Goal: Task Accomplishment & Management: Use online tool/utility

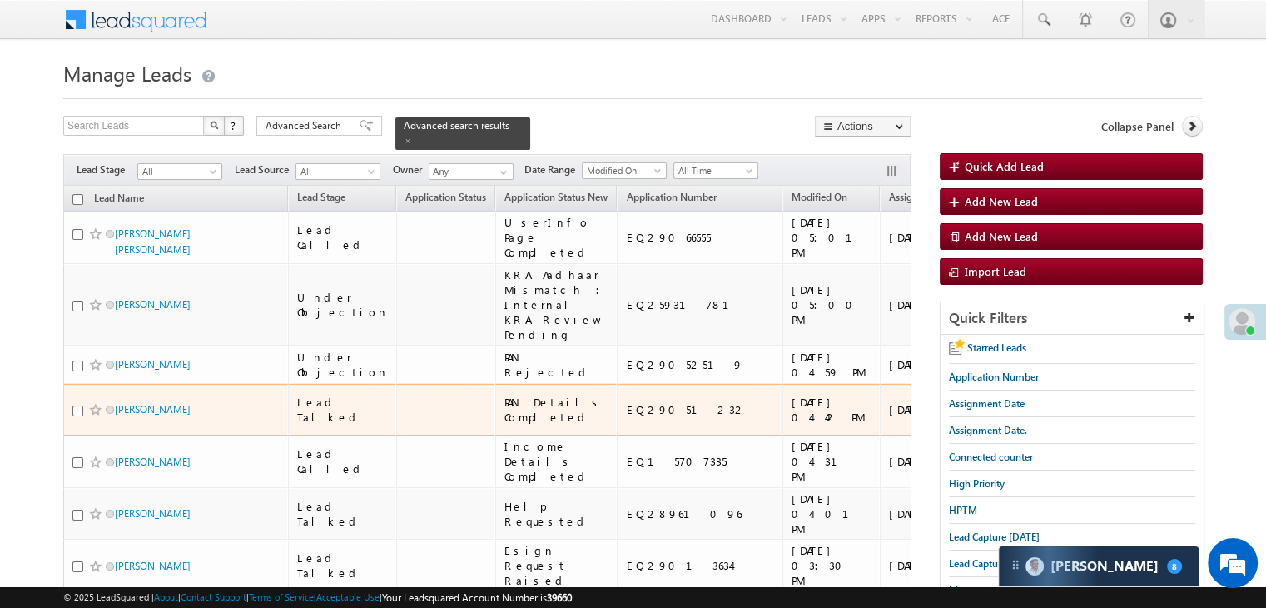
drag, startPoint x: 0, startPoint y: 0, endPoint x: 505, endPoint y: 34, distance: 506.6
click at [505, 34] on div "Menu Anshul Yadav Anshu l.Yad av@an gelbr oking .com Angel Broki" at bounding box center [633, 20] width 1140 height 41
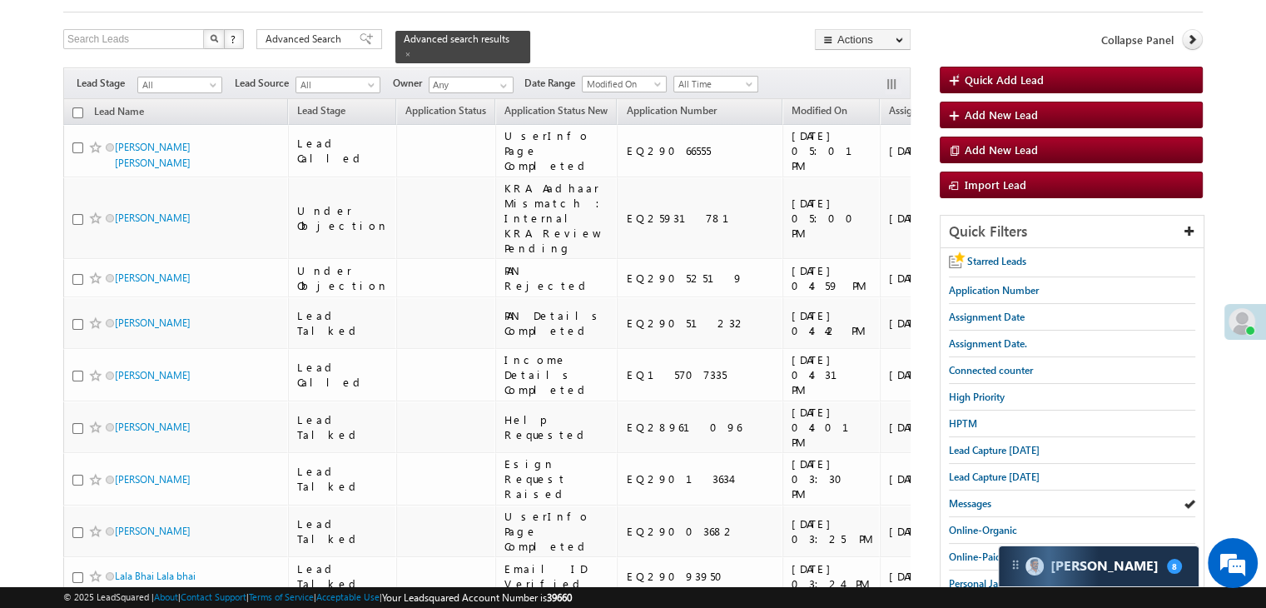
scroll to position [250, 0]
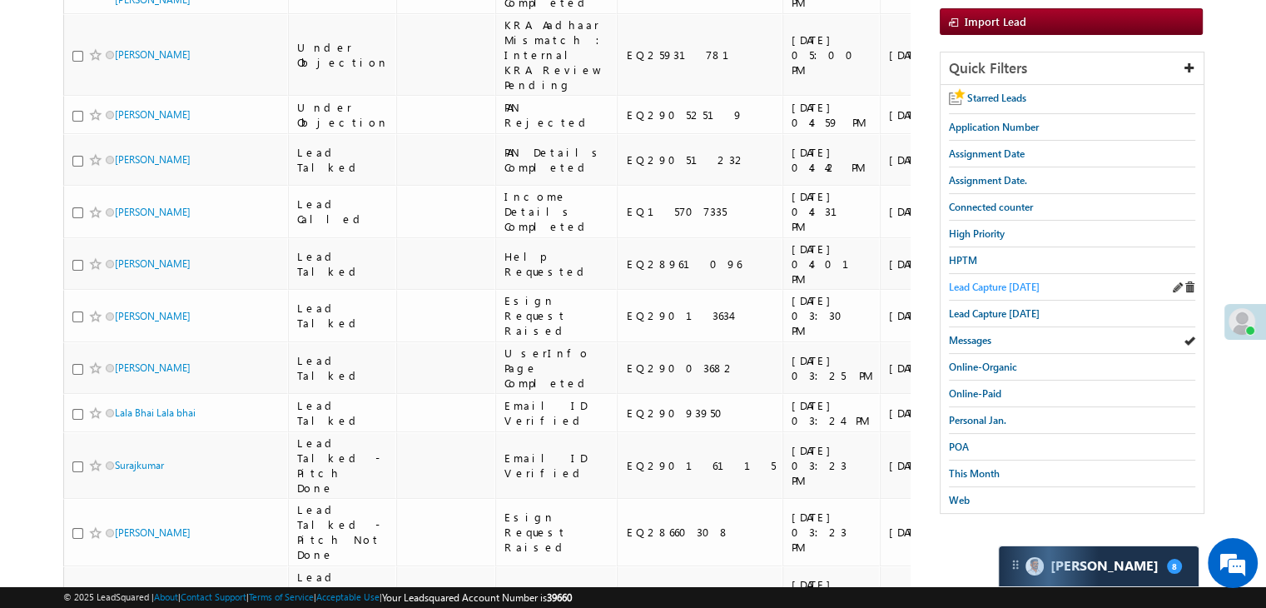
click at [977, 285] on span "Lead Capture [DATE]" at bounding box center [994, 287] width 91 height 12
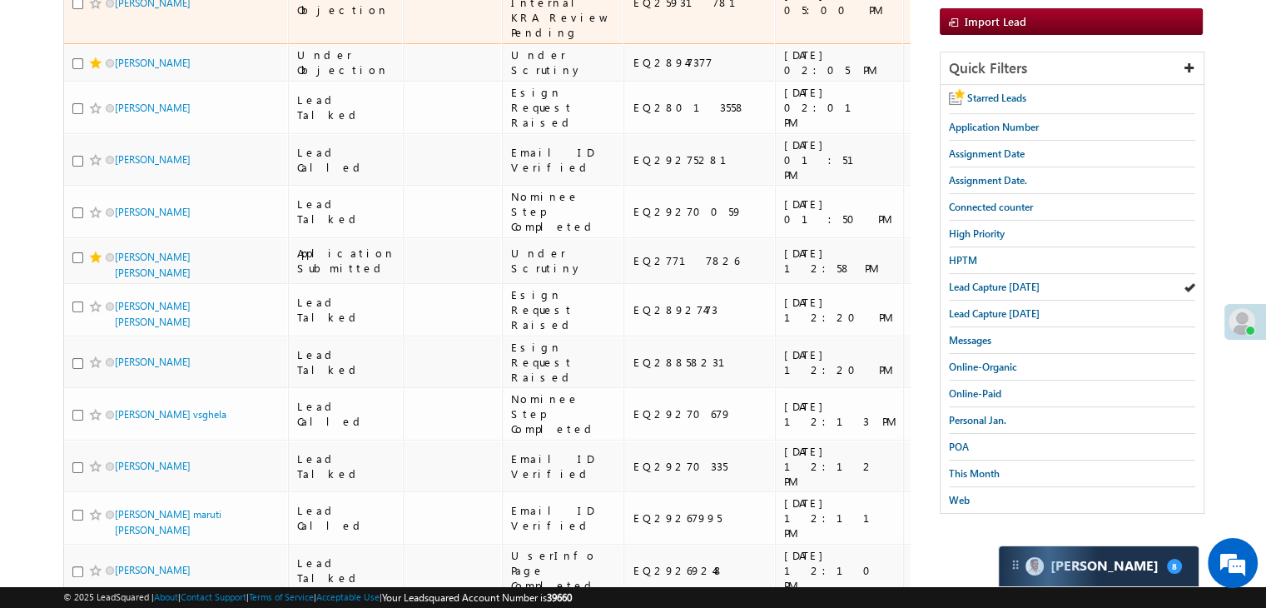
scroll to position [0, 0]
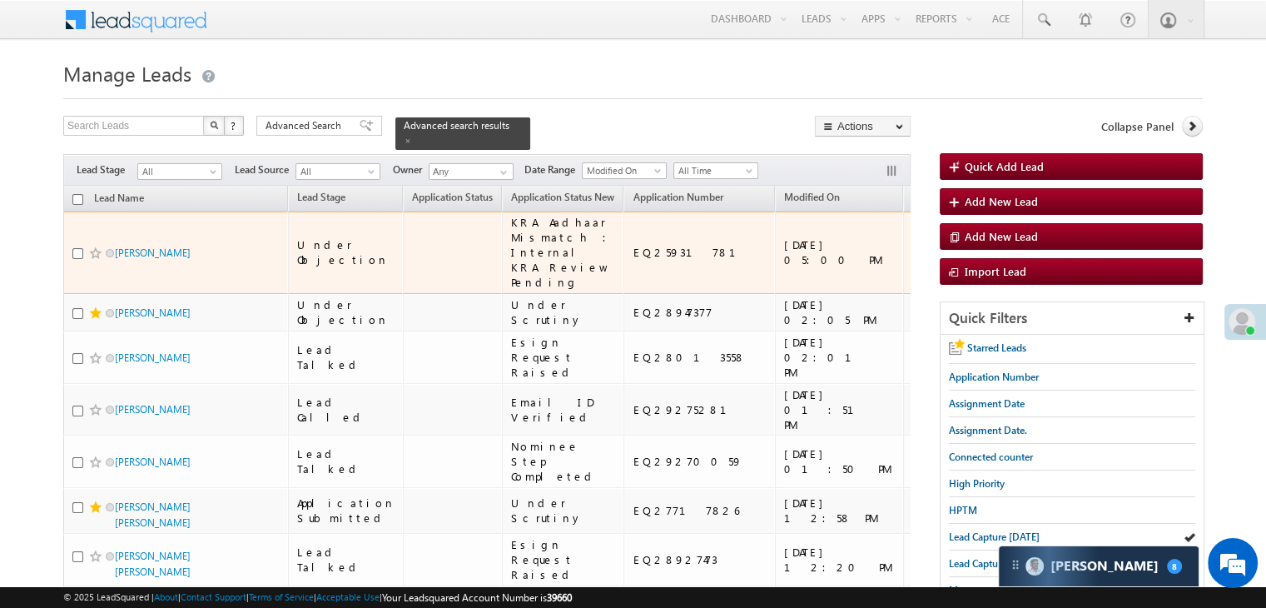
click at [95, 251] on span at bounding box center [95, 252] width 13 height 13
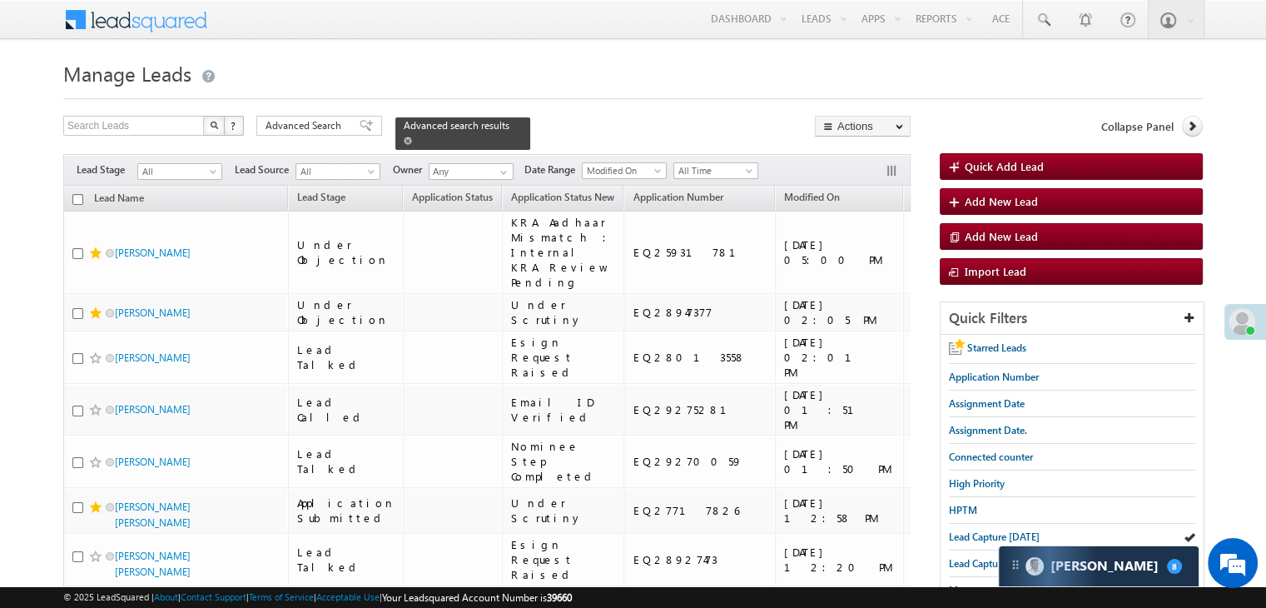
click at [412, 137] on span at bounding box center [408, 141] width 8 height 8
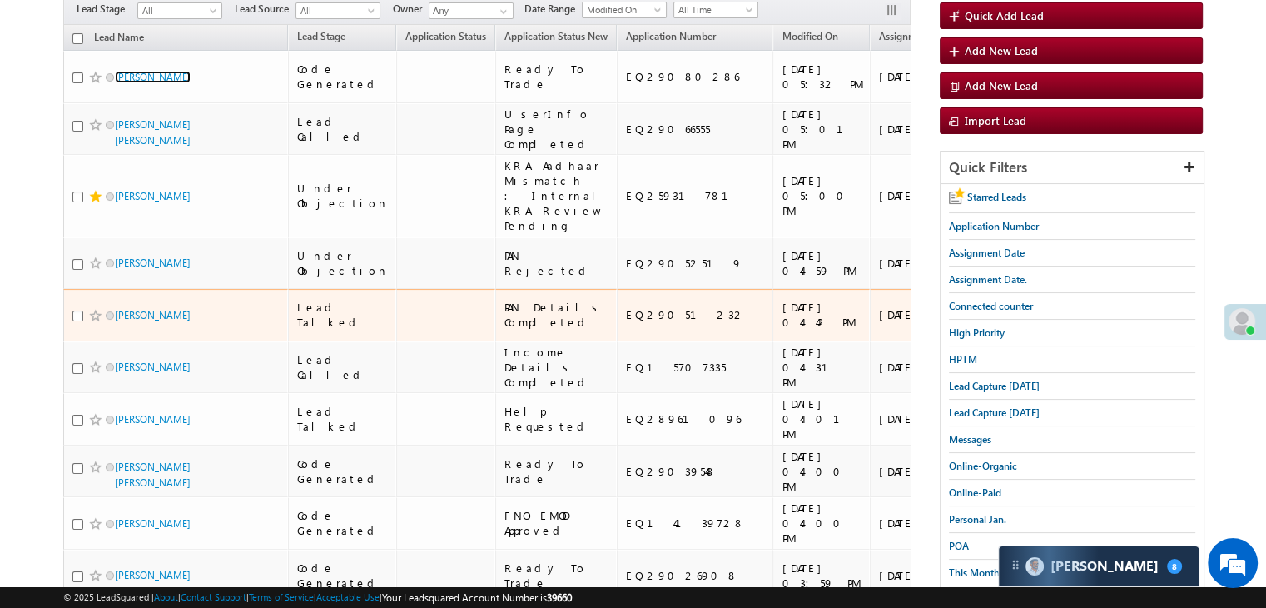
scroll to position [333, 0]
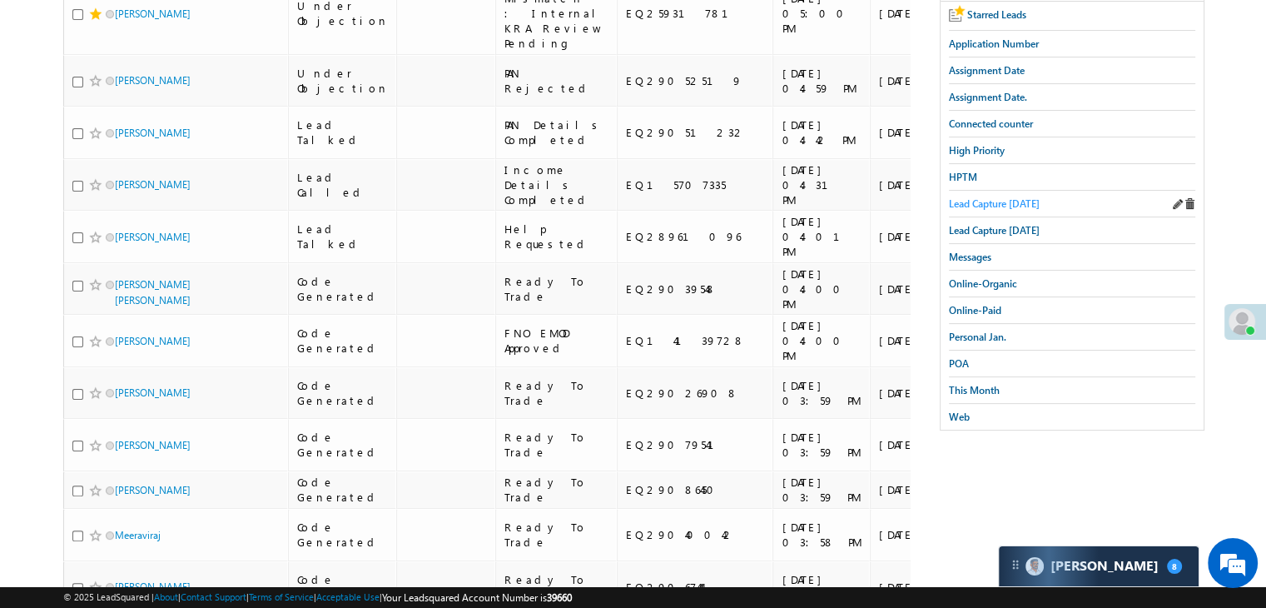
click at [970, 204] on span "Lead Capture [DATE]" at bounding box center [994, 203] width 91 height 12
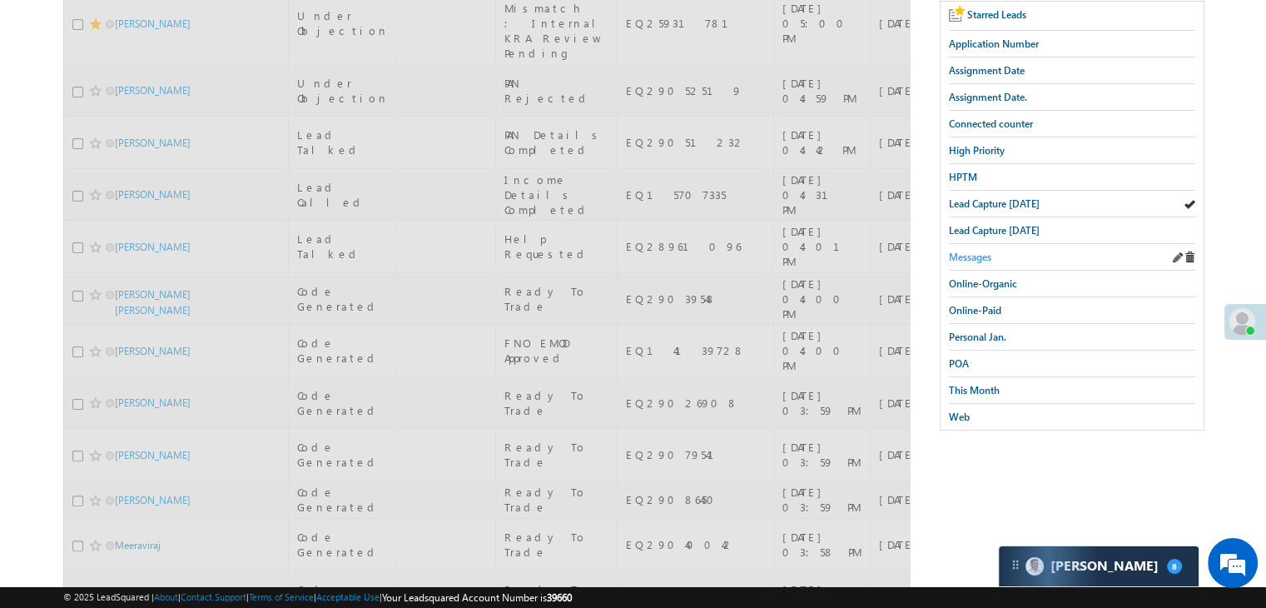
click at [968, 251] on span "Messages" at bounding box center [970, 257] width 42 height 12
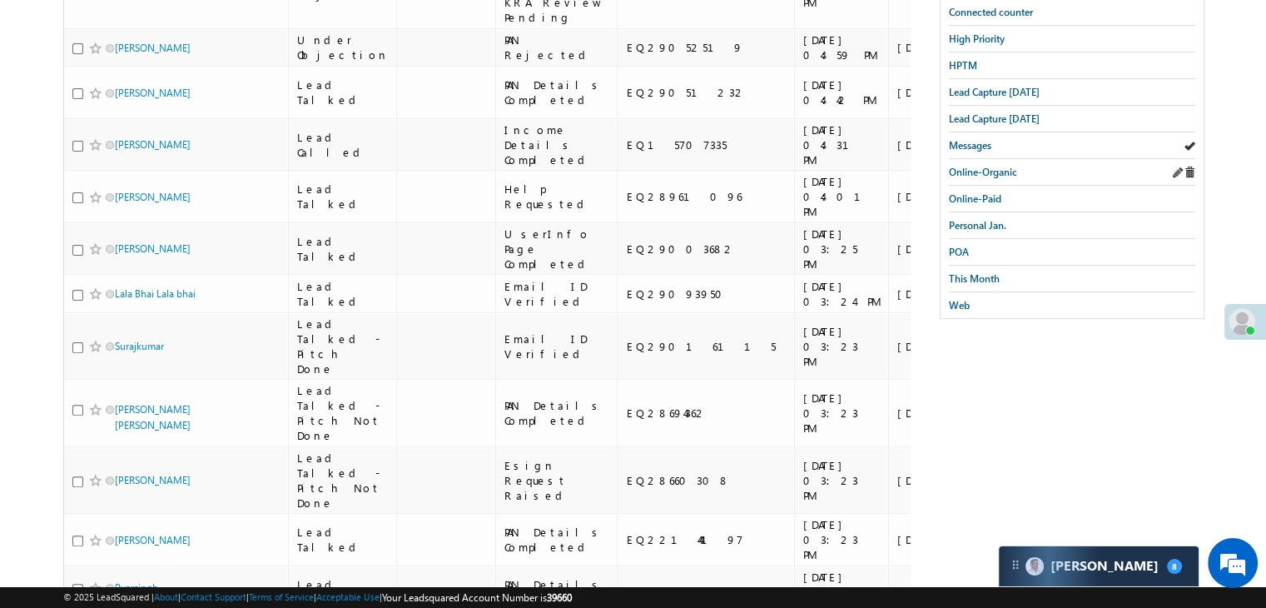
scroll to position [416, 0]
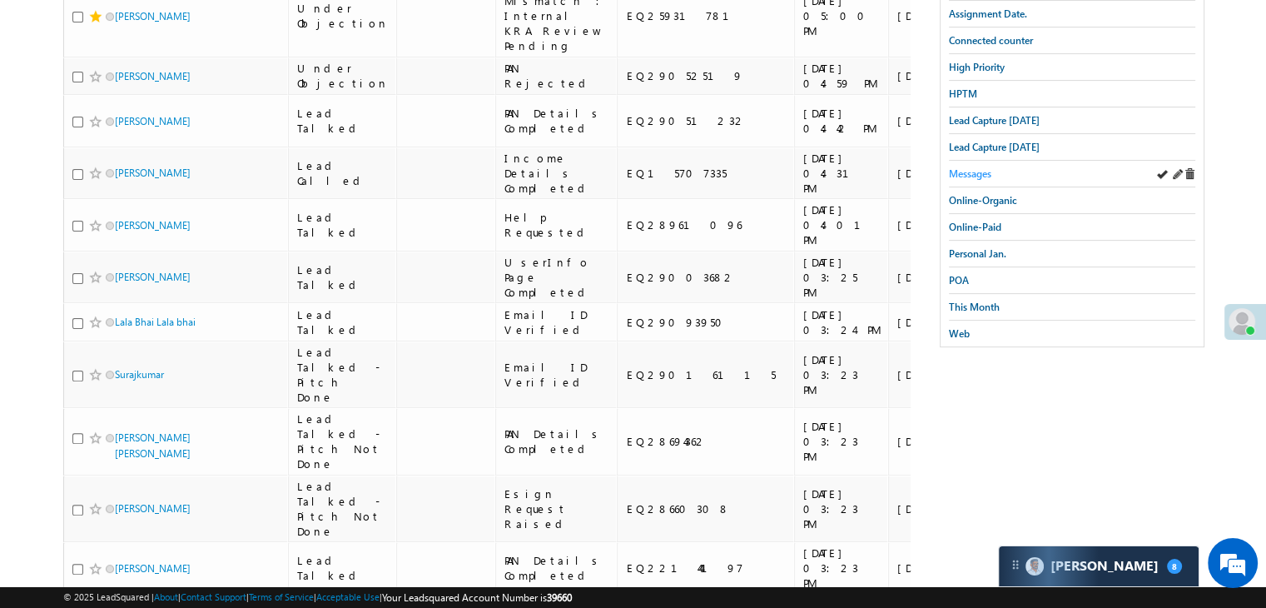
click at [976, 176] on span "Messages" at bounding box center [970, 173] width 42 height 12
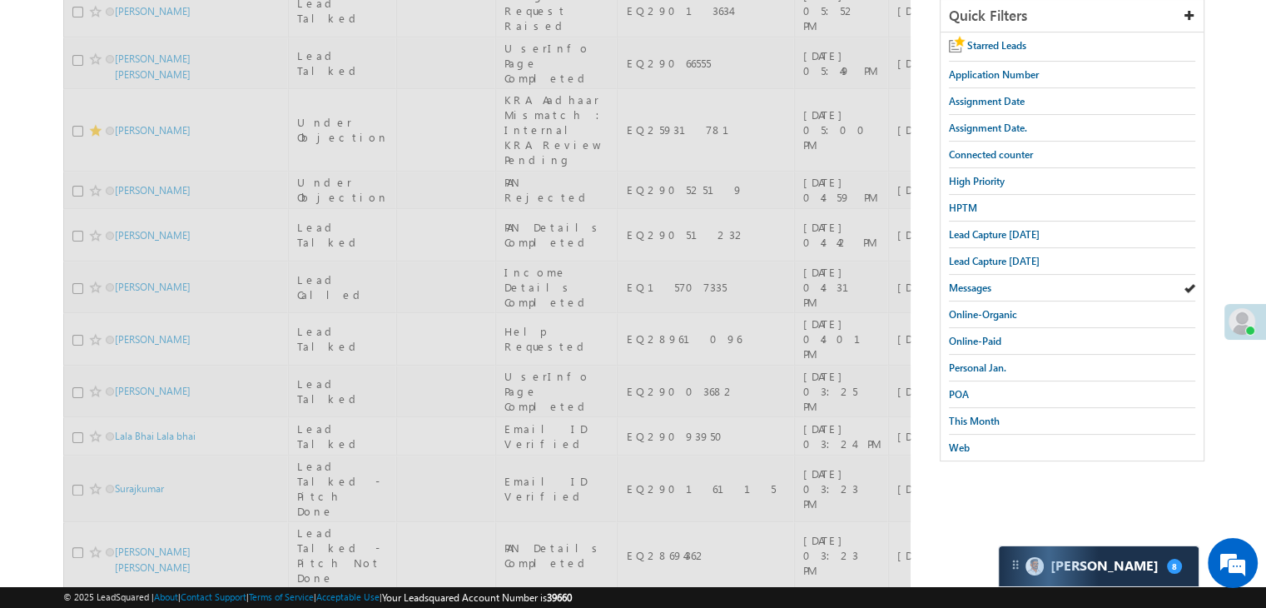
scroll to position [167, 0]
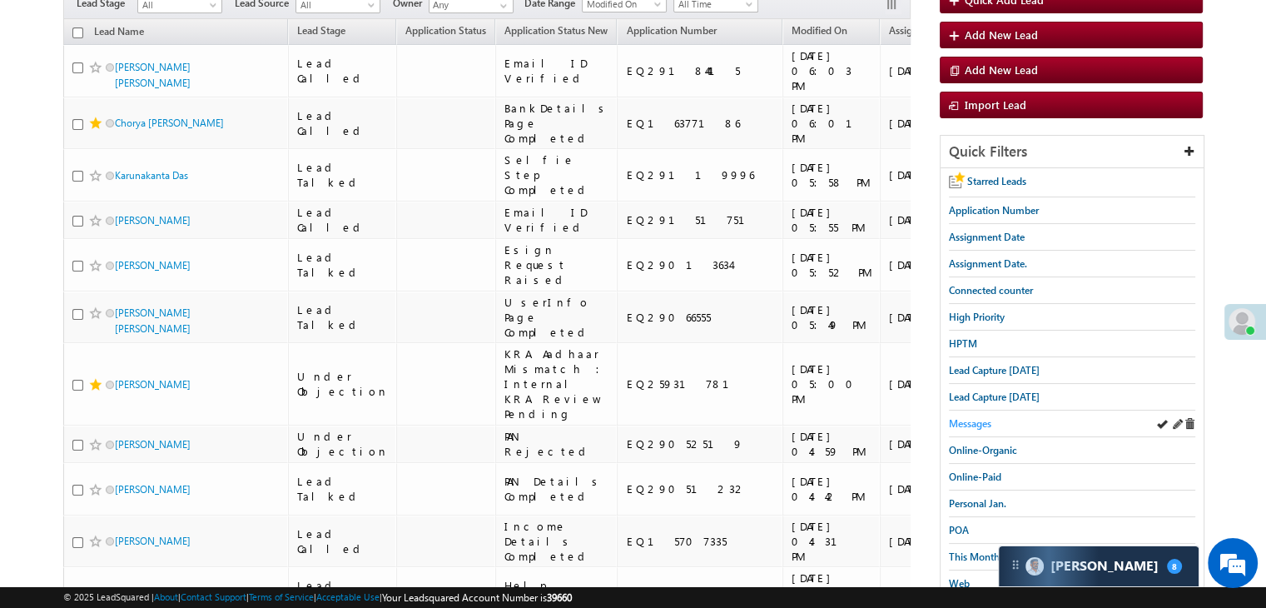
click at [986, 420] on span "Messages" at bounding box center [970, 423] width 42 height 12
click at [973, 314] on span "High Priority" at bounding box center [977, 317] width 56 height 12
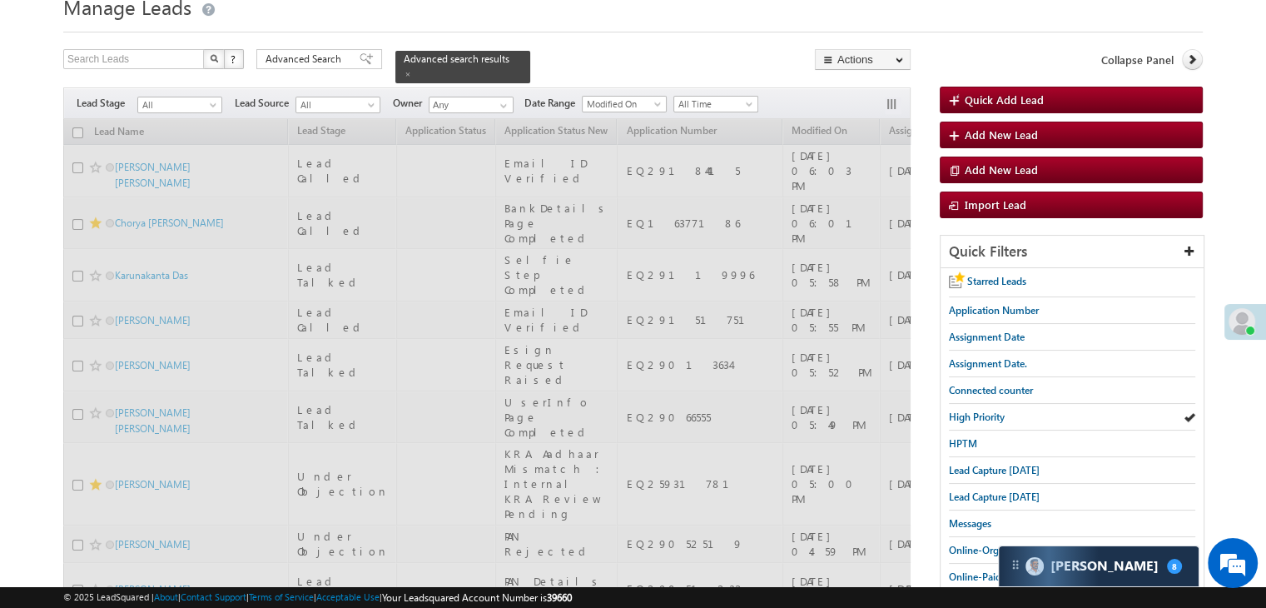
scroll to position [0, 0]
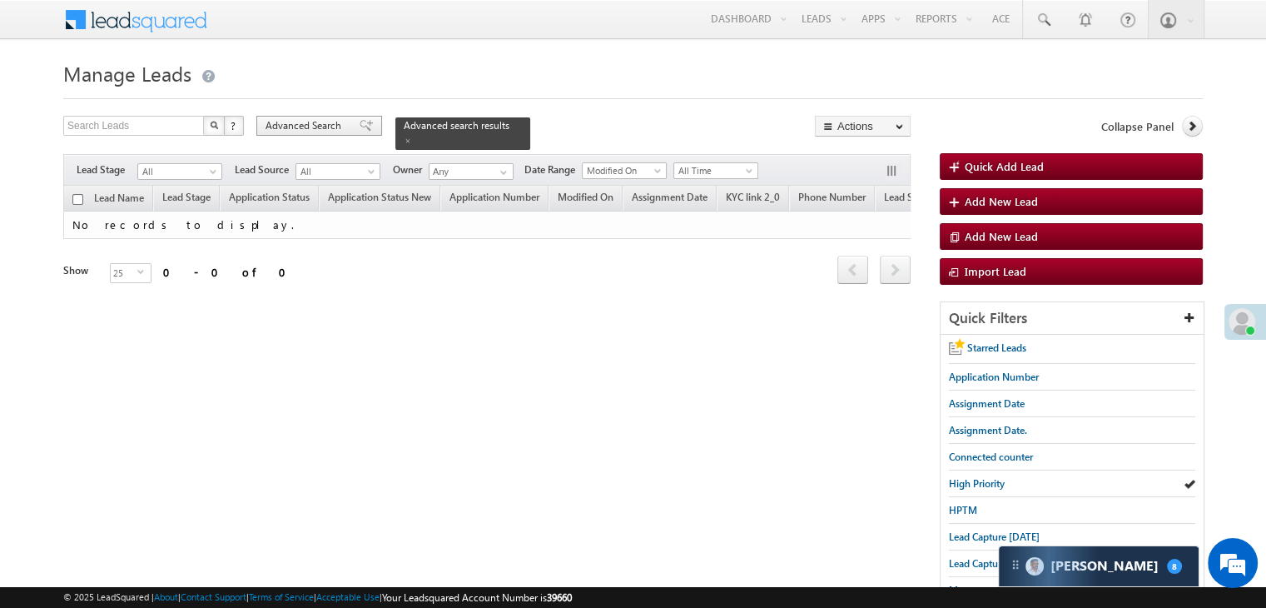
click at [300, 128] on span "Advanced Search" at bounding box center [306, 125] width 81 height 15
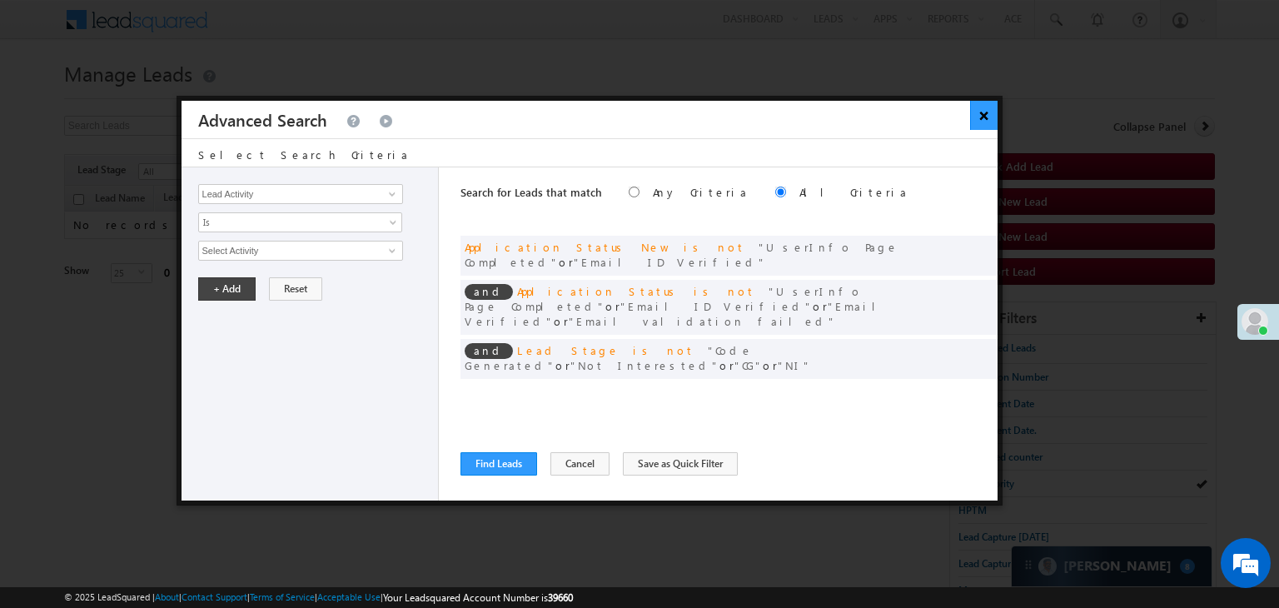
click at [979, 122] on button "×" at bounding box center [983, 115] width 27 height 29
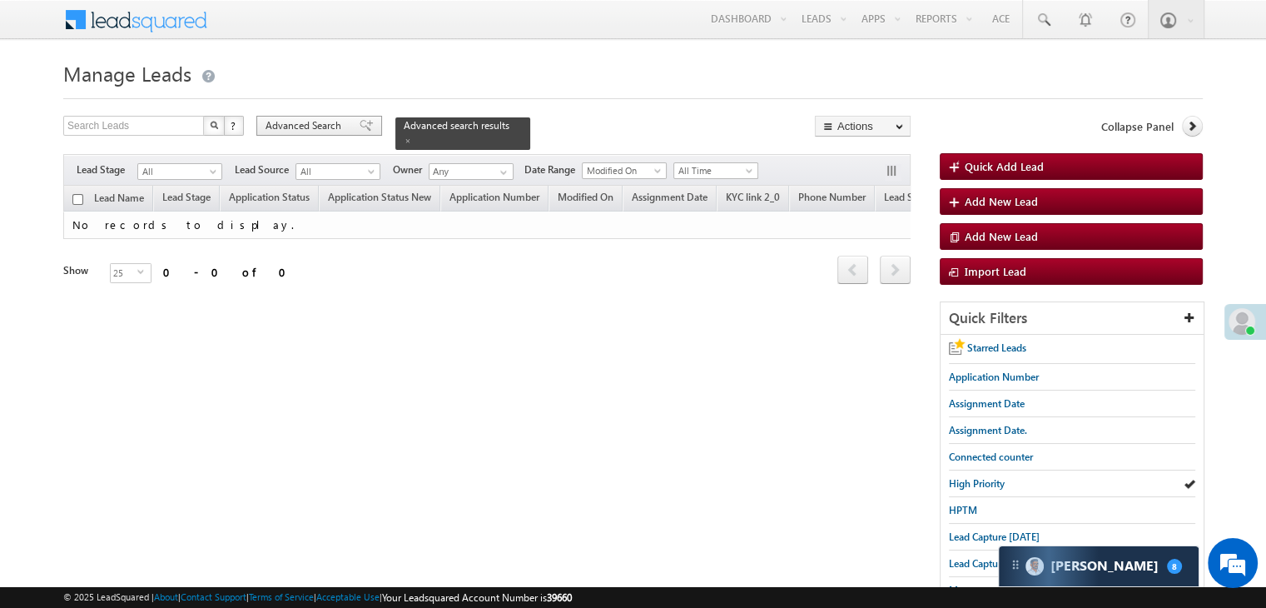
click at [343, 121] on span "Advanced Search" at bounding box center [306, 125] width 81 height 15
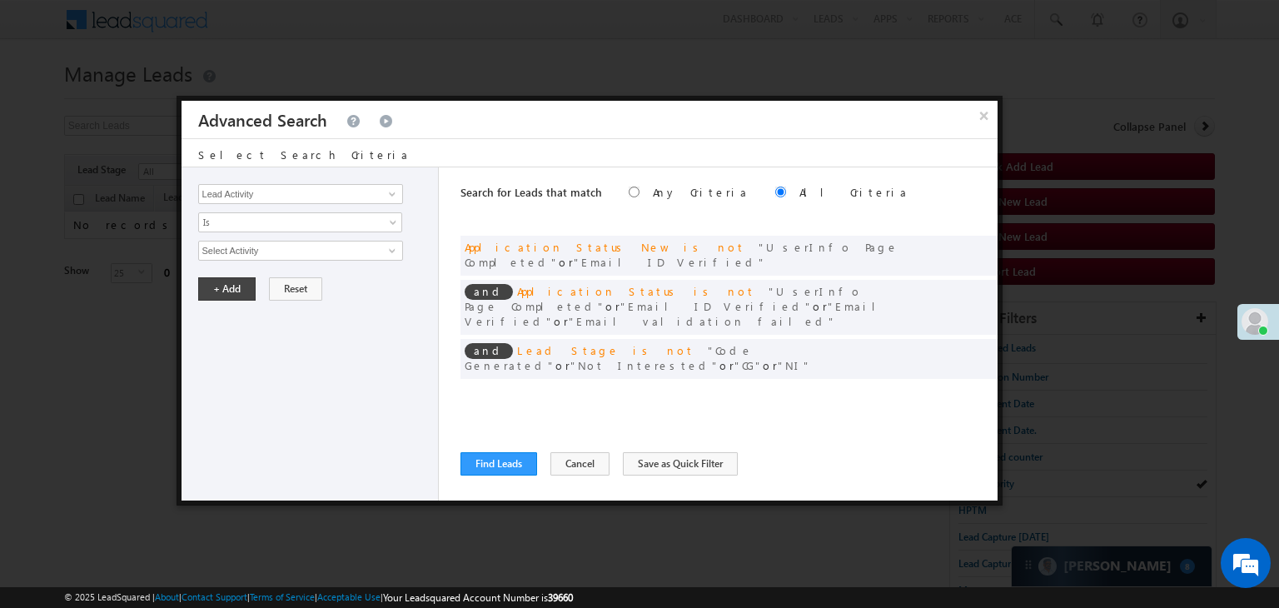
click at [955, 387] on span at bounding box center [959, 393] width 12 height 12
click at [260, 281] on input "07/01/25" at bounding box center [246, 280] width 97 height 22
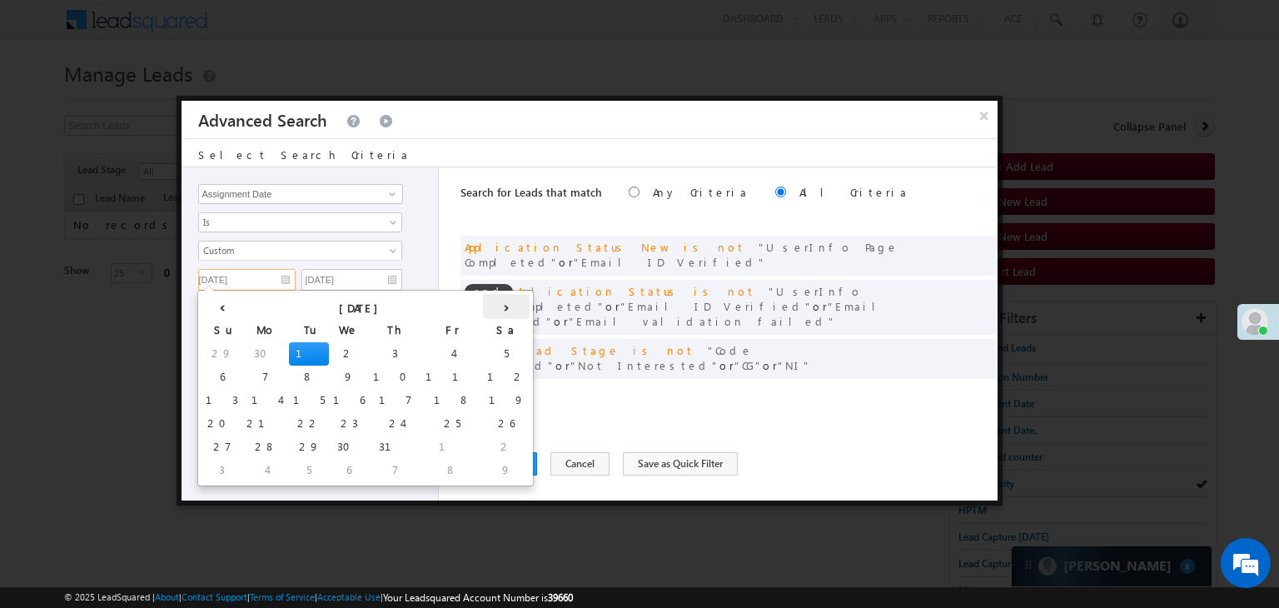
click at [483, 306] on th "›" at bounding box center [506, 306] width 47 height 25
click at [490, 306] on th "›" at bounding box center [510, 306] width 40 height 25
click at [328, 401] on td "17" at bounding box center [354, 400] width 52 height 23
type input "09/17/25"
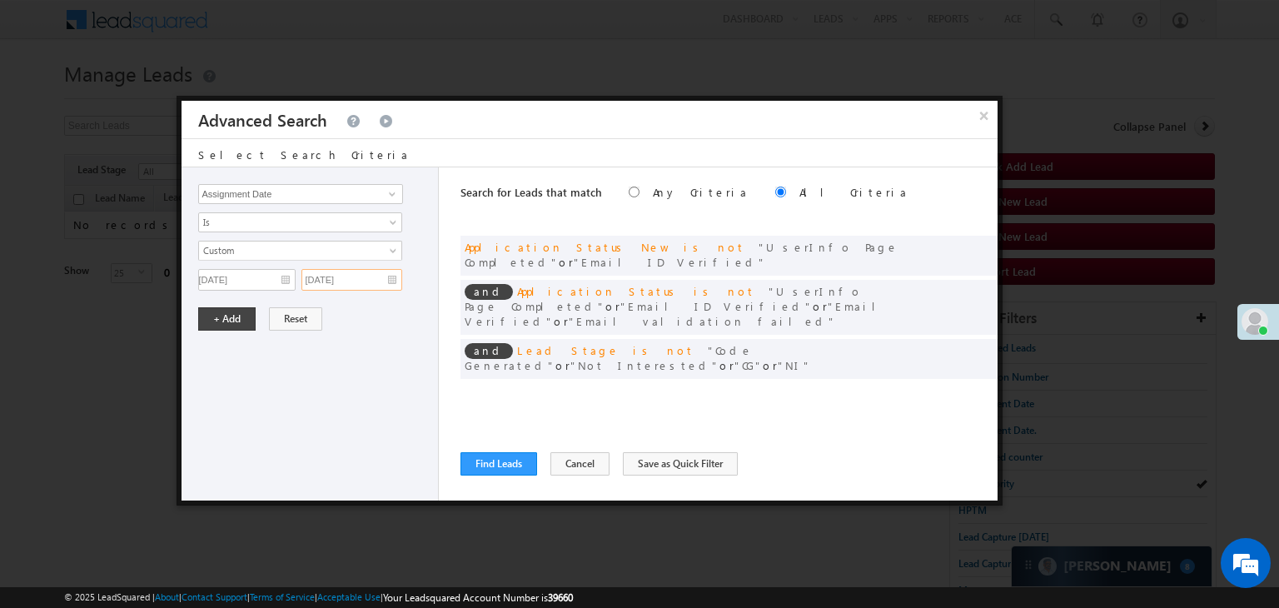
click at [372, 279] on input "07/01/25" at bounding box center [351, 280] width 101 height 22
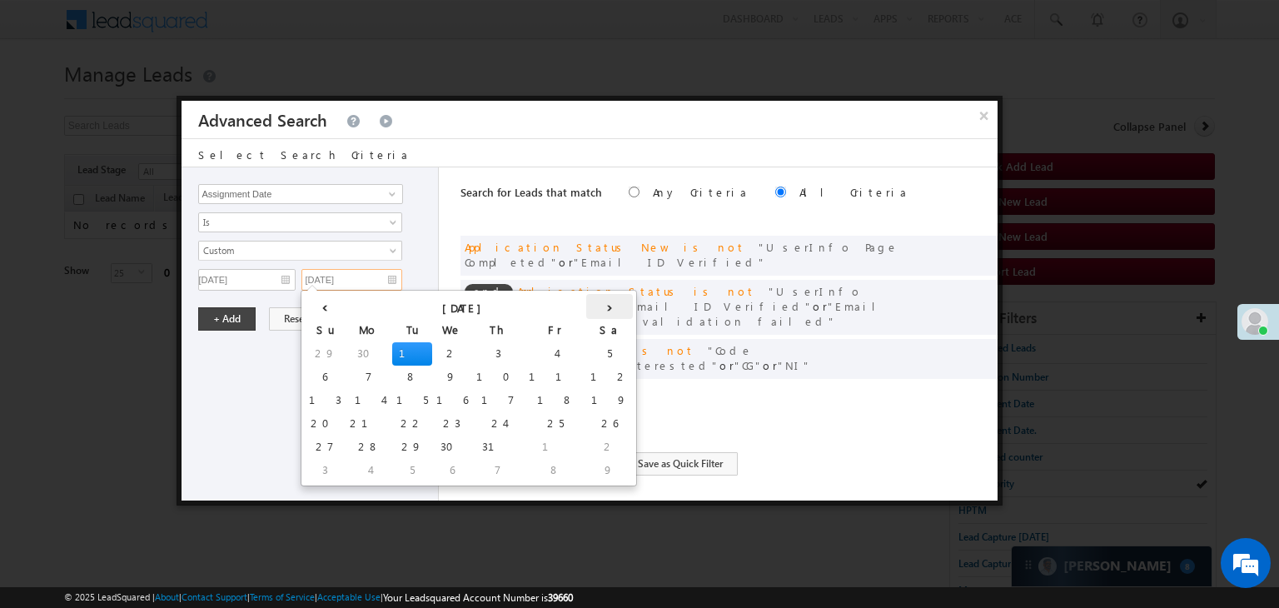
click at [586, 304] on th "›" at bounding box center [609, 306] width 47 height 25
click at [316, 420] on td "17" at bounding box center [331, 423] width 52 height 23
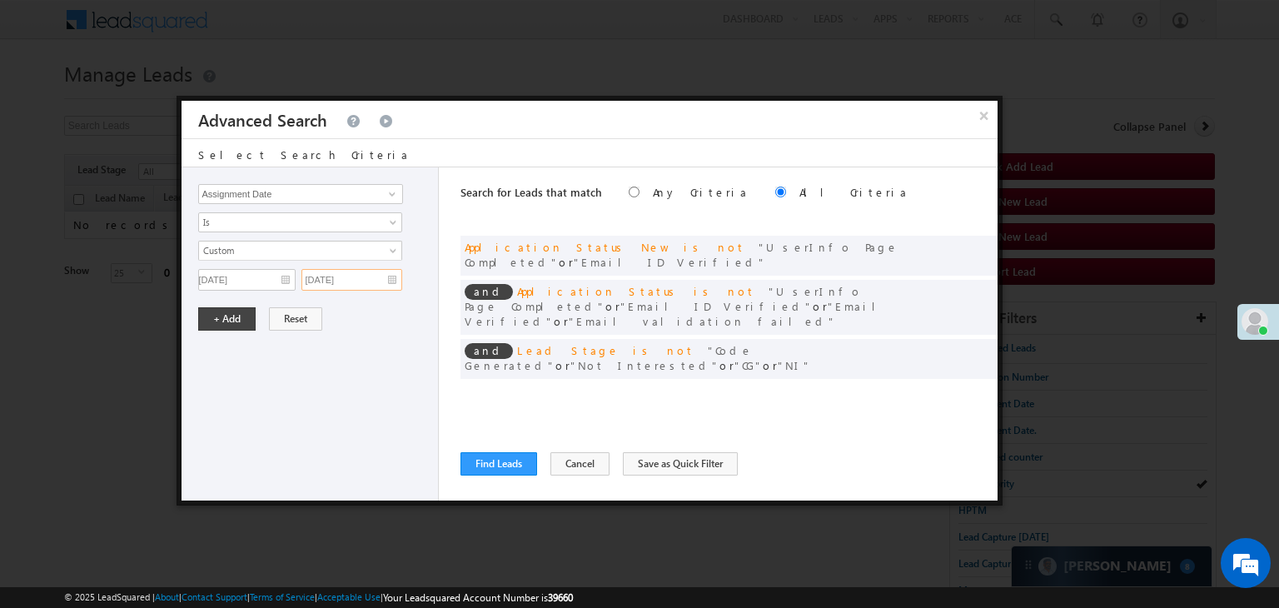
click at [375, 275] on input "08/17/25" at bounding box center [351, 280] width 101 height 22
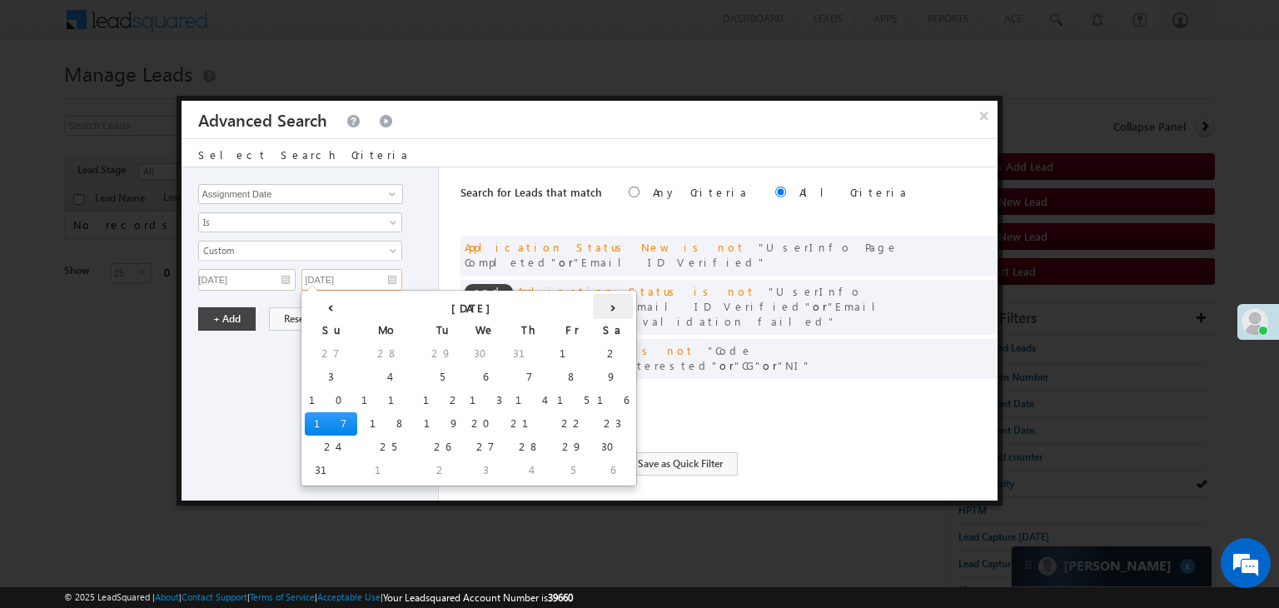
click at [593, 298] on th "›" at bounding box center [613, 306] width 40 height 25
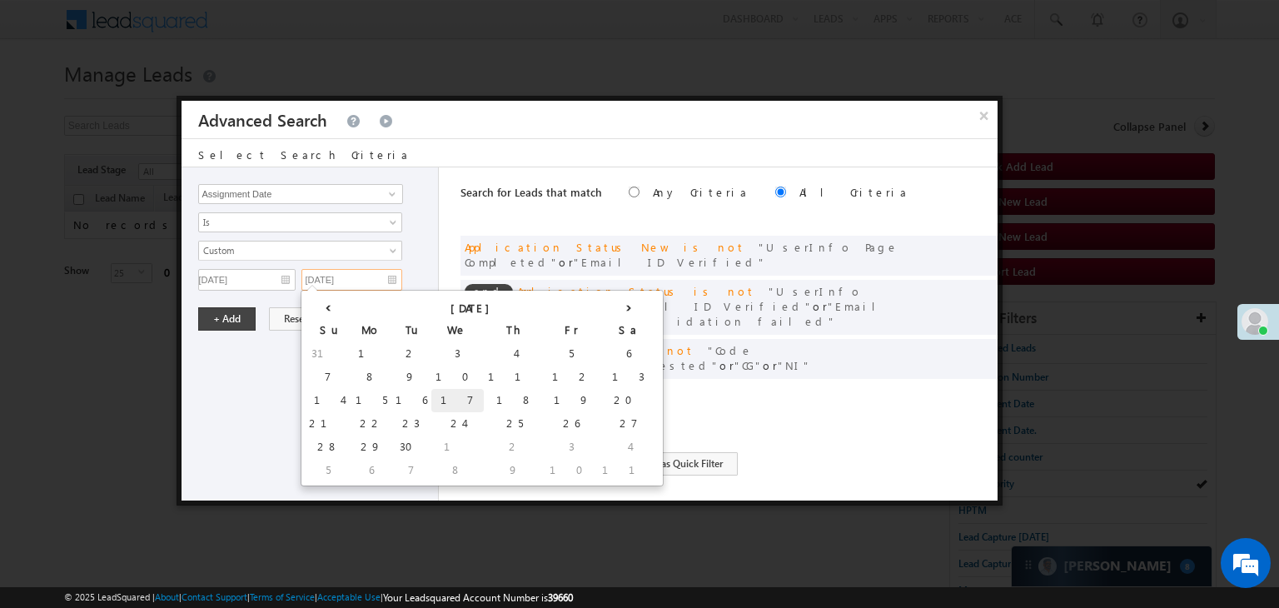
click at [431, 399] on td "17" at bounding box center [457, 400] width 52 height 23
type input "09/17/25"
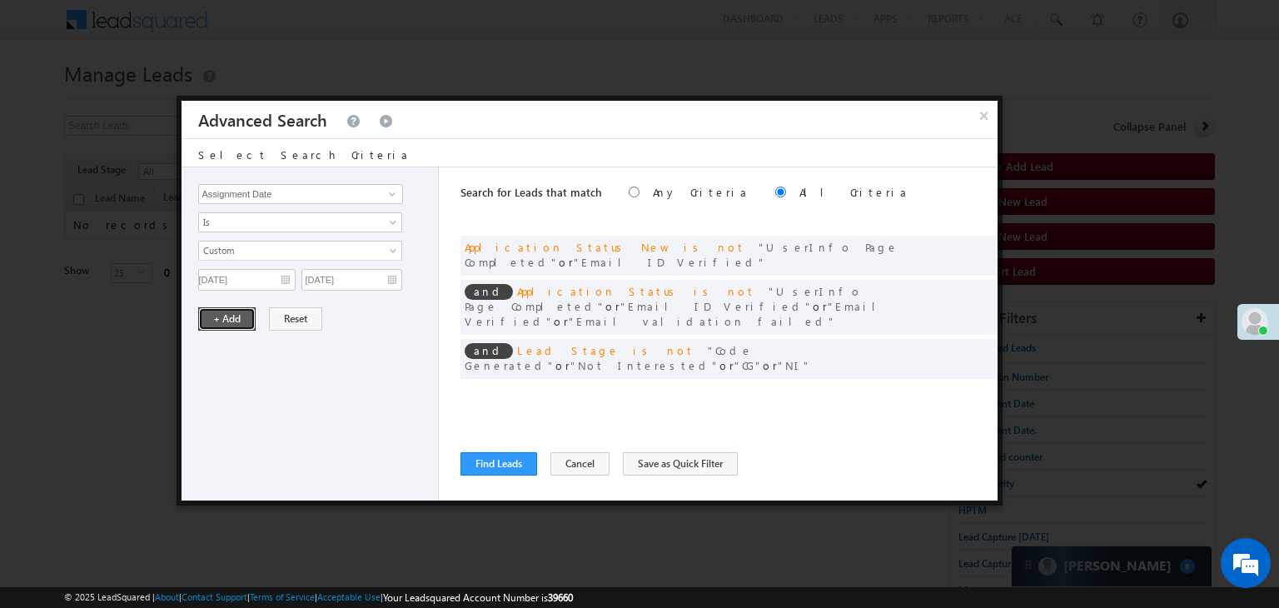
click at [236, 319] on button "+ Add" at bounding box center [226, 318] width 57 height 23
click at [470, 457] on button "Find Leads" at bounding box center [498, 463] width 77 height 23
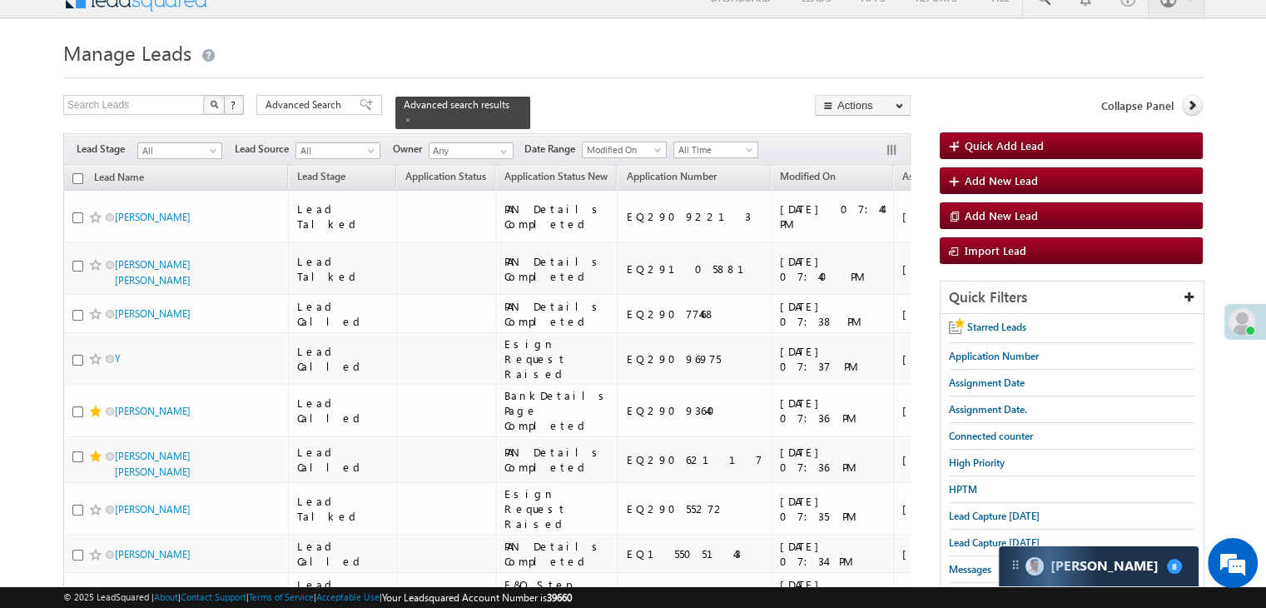
scroll to position [10, 0]
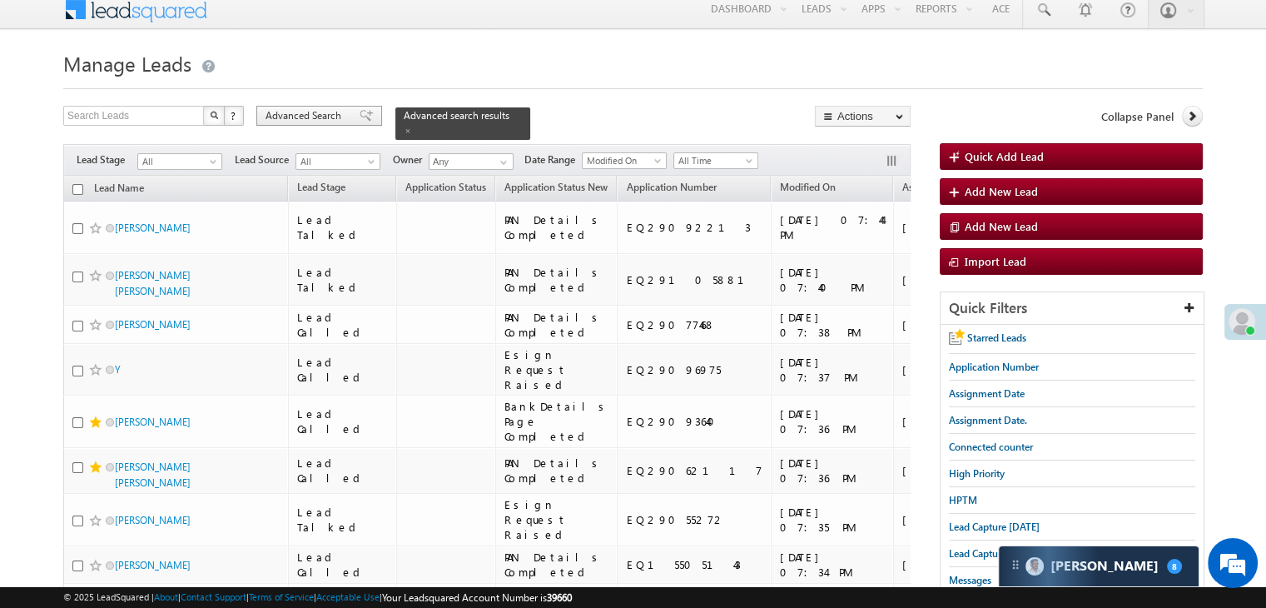
click at [330, 112] on span "Advanced Search" at bounding box center [306, 115] width 81 height 15
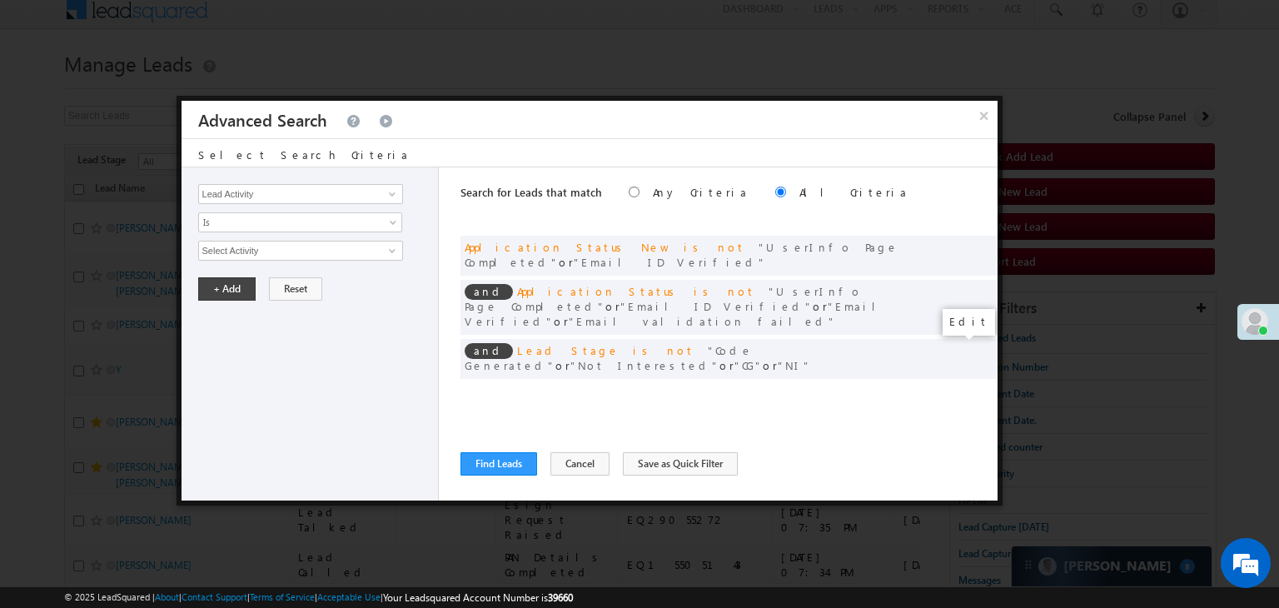
click at [0, 0] on span at bounding box center [0, 0] width 0 height 0
click at [264, 279] on input "09/17/25" at bounding box center [246, 280] width 97 height 22
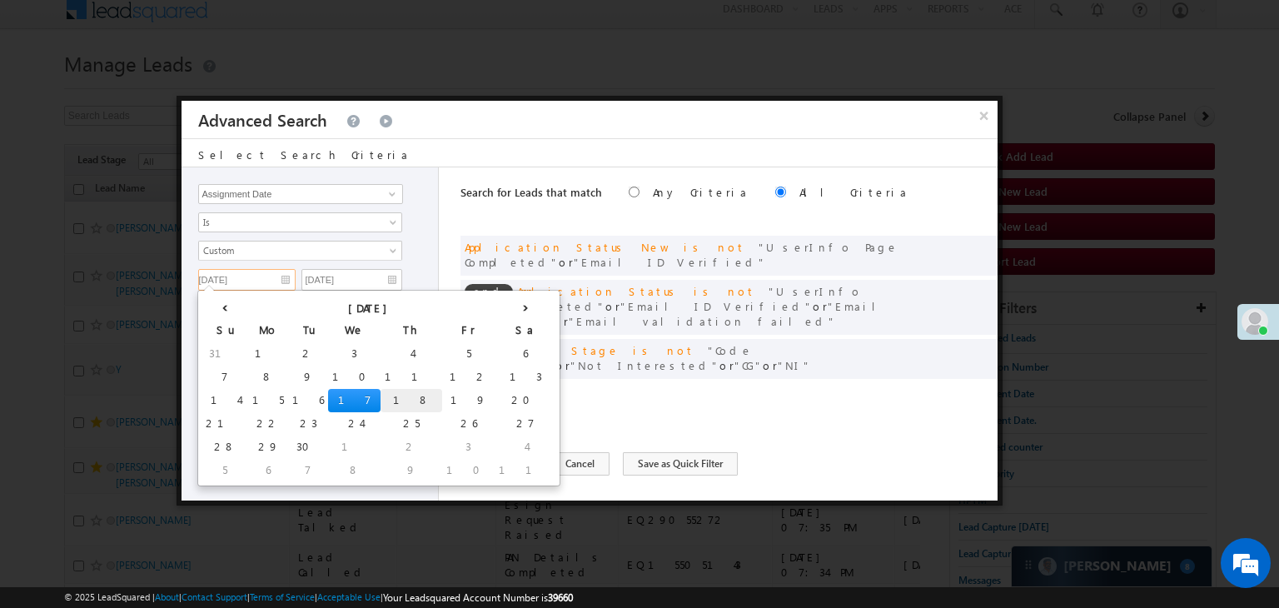
click at [381, 394] on td "18" at bounding box center [412, 400] width 62 height 23
type input "09/18/25"
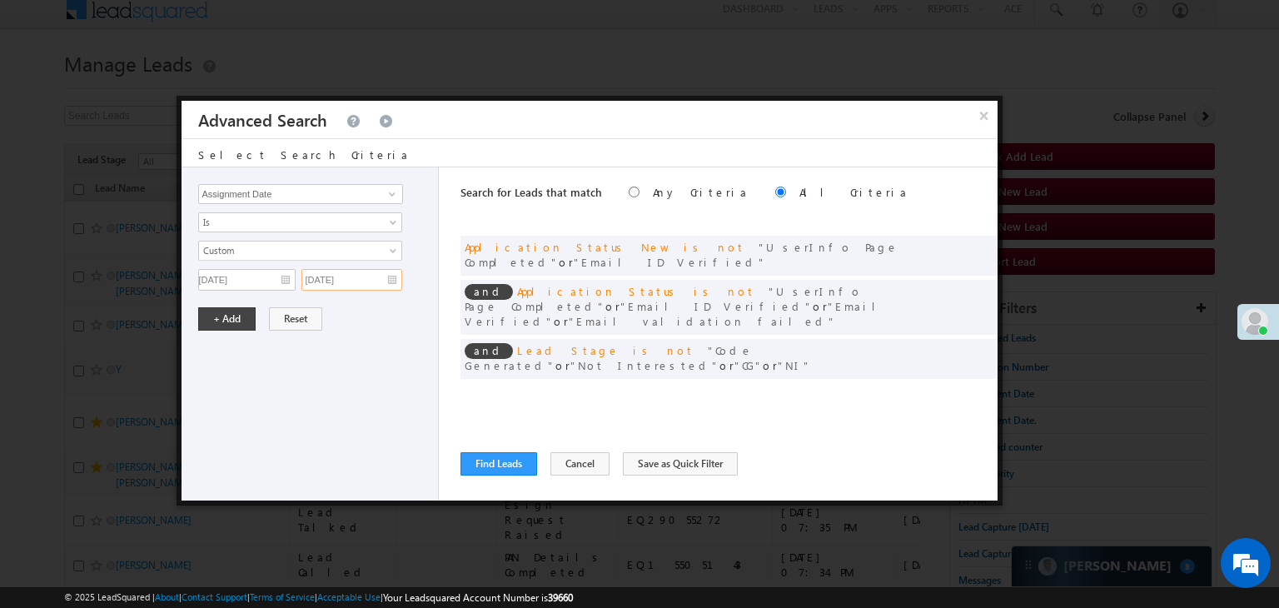
click at [371, 281] on input "09/17/25" at bounding box center [351, 280] width 101 height 22
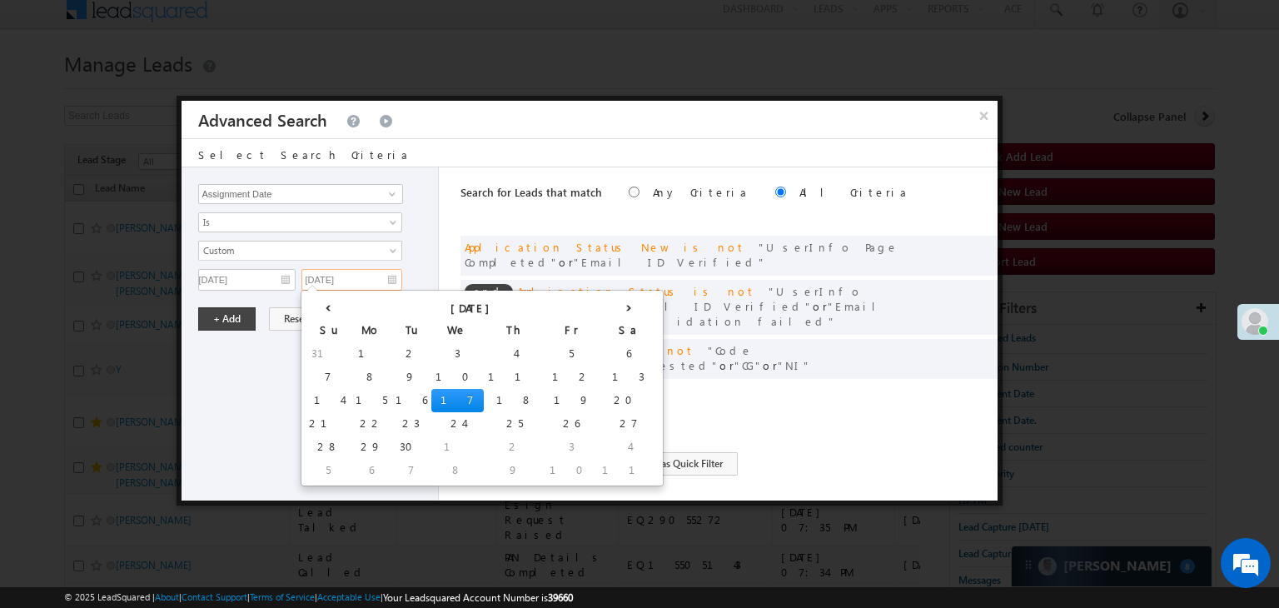
drag, startPoint x: 425, startPoint y: 404, endPoint x: 263, endPoint y: 378, distance: 164.4
click at [484, 404] on td "18" at bounding box center [515, 400] width 62 height 23
type input "09/18/25"
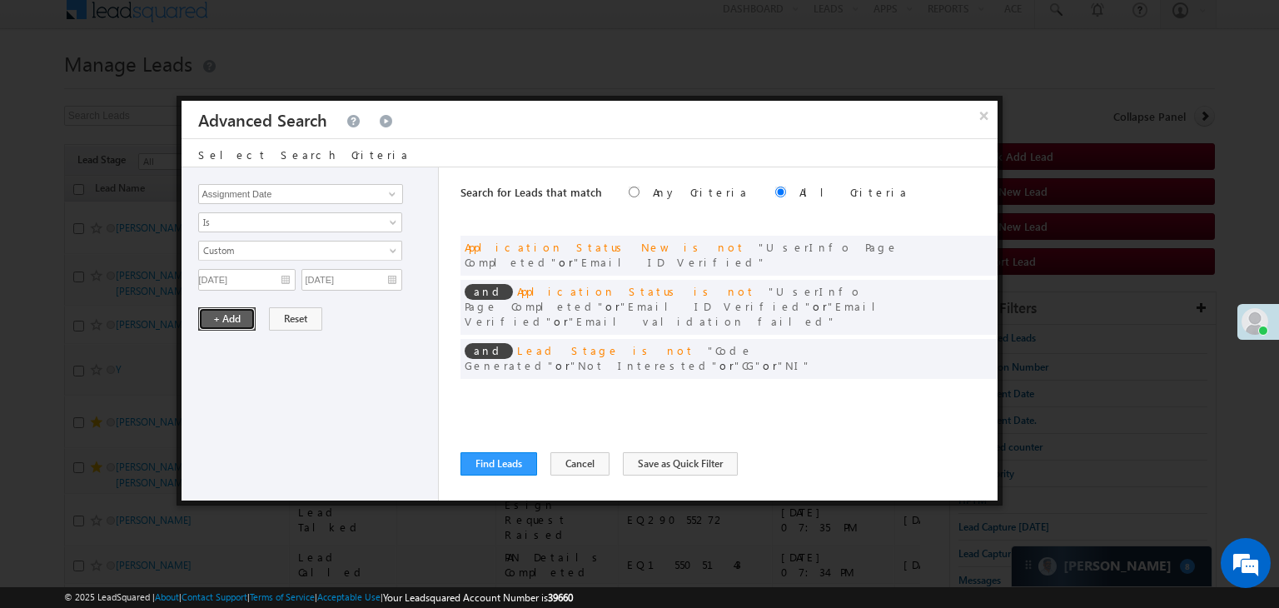
click at [221, 322] on button "+ Add" at bounding box center [226, 318] width 57 height 23
click at [484, 463] on button "Find Leads" at bounding box center [498, 463] width 77 height 23
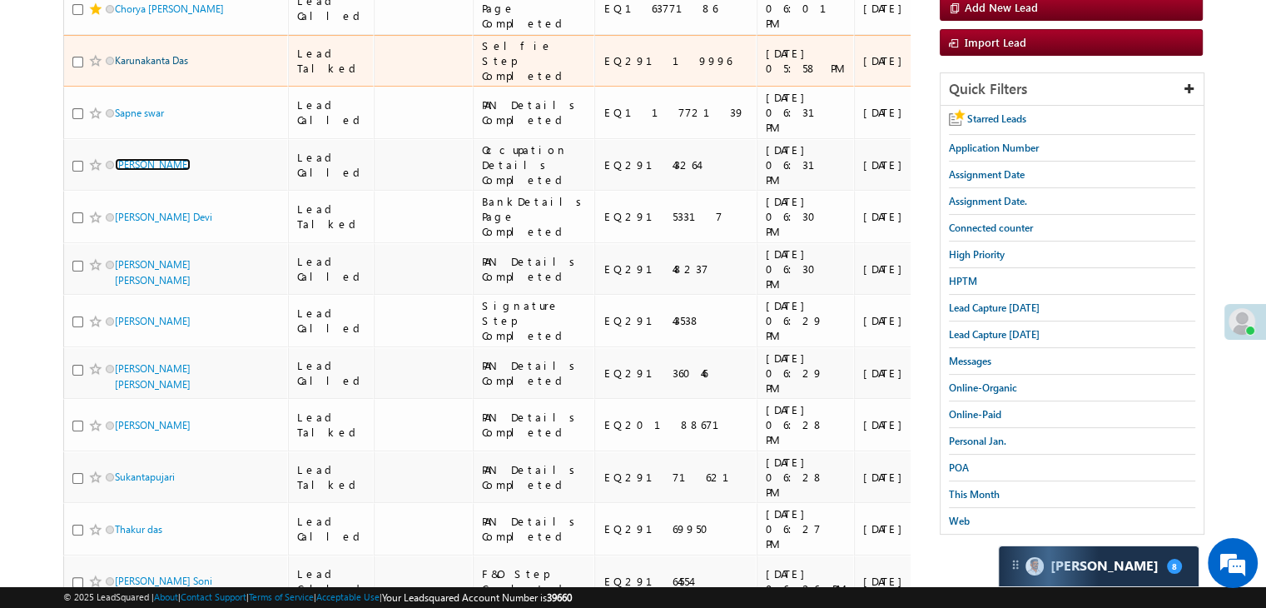
scroll to position [160, 0]
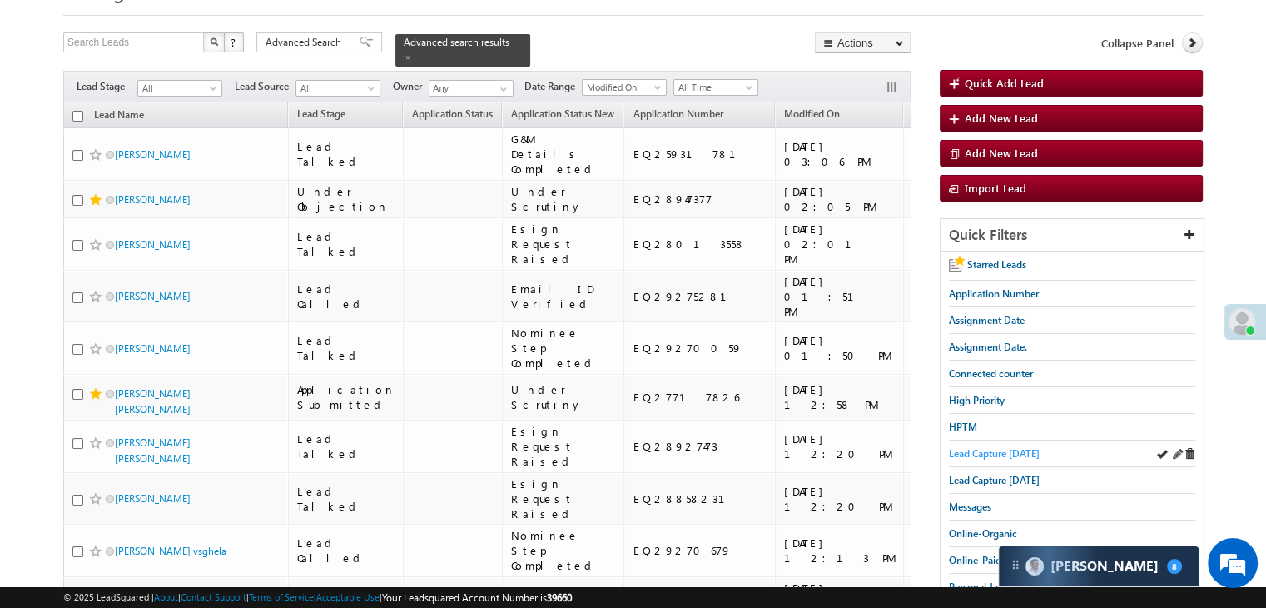
click at [966, 448] on span "Lead Capture [DATE]" at bounding box center [994, 453] width 91 height 12
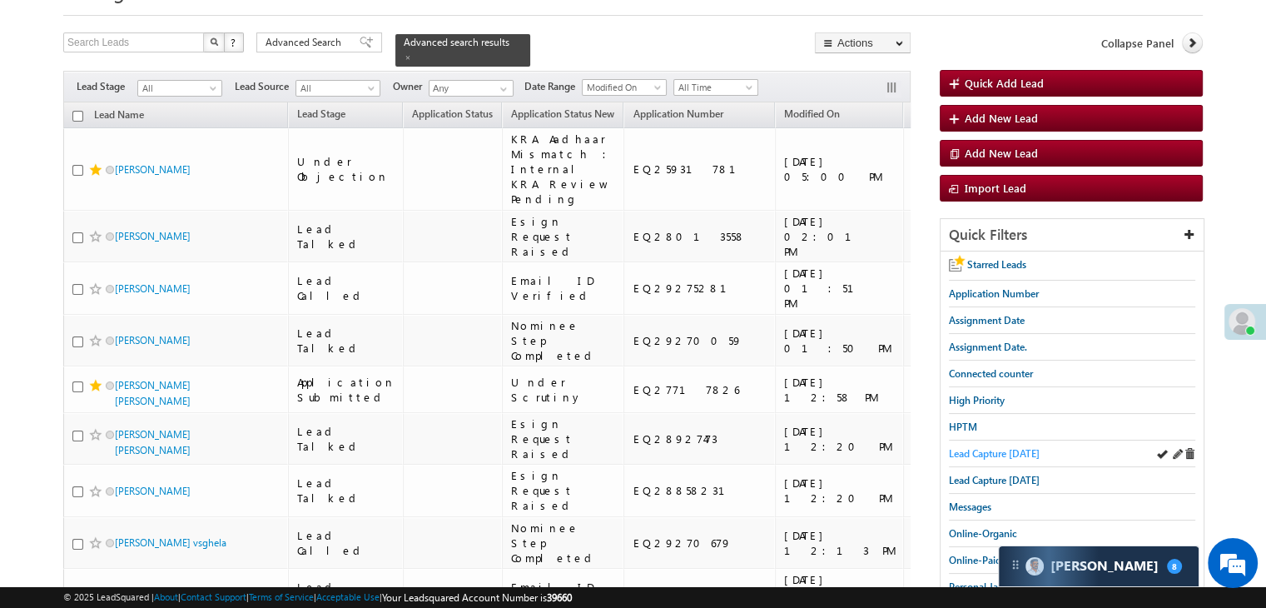
click at [989, 449] on span "Lead Capture today" at bounding box center [994, 453] width 91 height 12
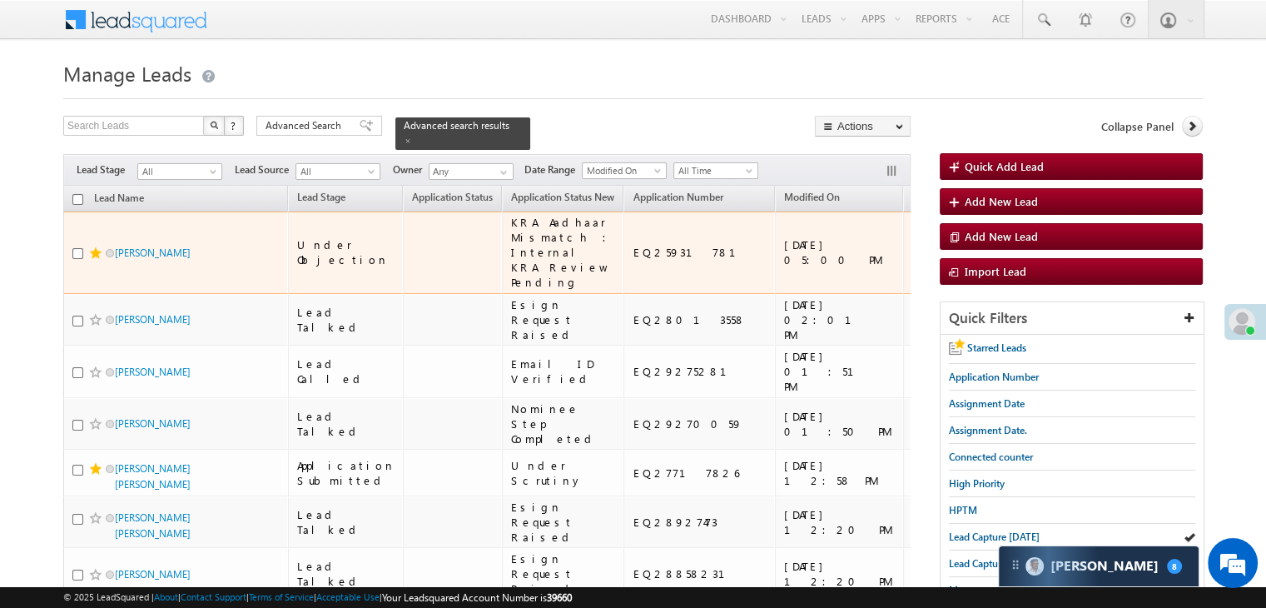
click at [633, 246] on div "EQ25931781" at bounding box center [700, 252] width 135 height 15
copy div "EQ25931781"
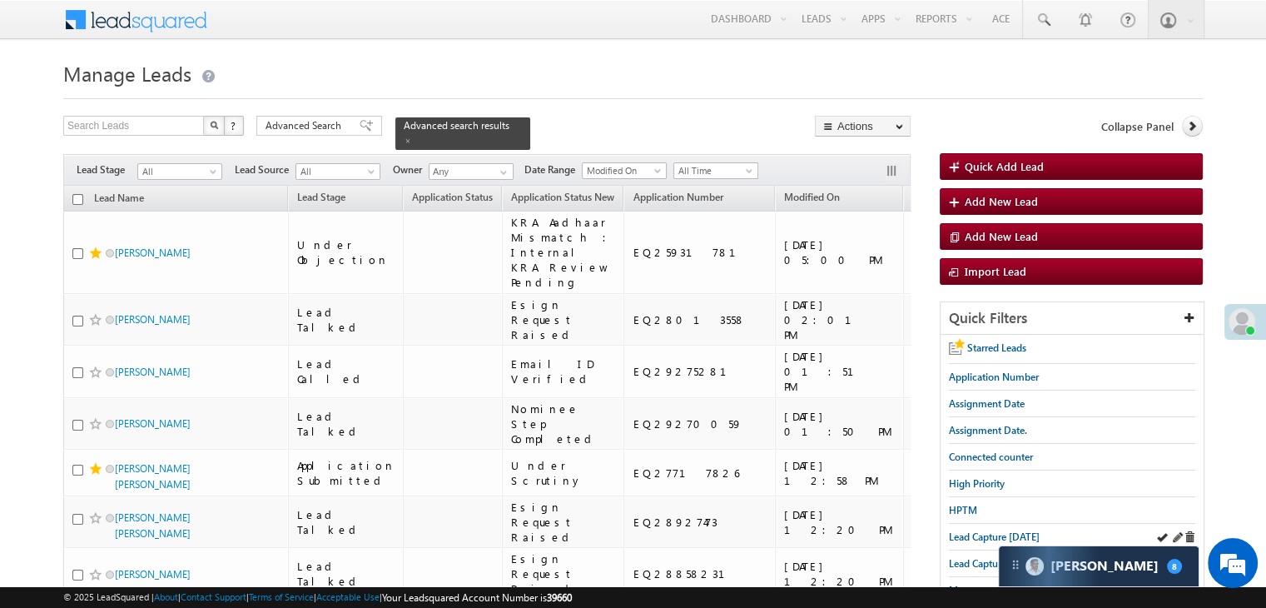
click at [1004, 524] on div "Lead Capture [DATE]" at bounding box center [1072, 537] width 246 height 27
click at [989, 533] on span "Lead Capture [DATE]" at bounding box center [994, 536] width 91 height 12
click at [1012, 530] on span "Lead Capture [DATE]" at bounding box center [994, 536] width 91 height 12
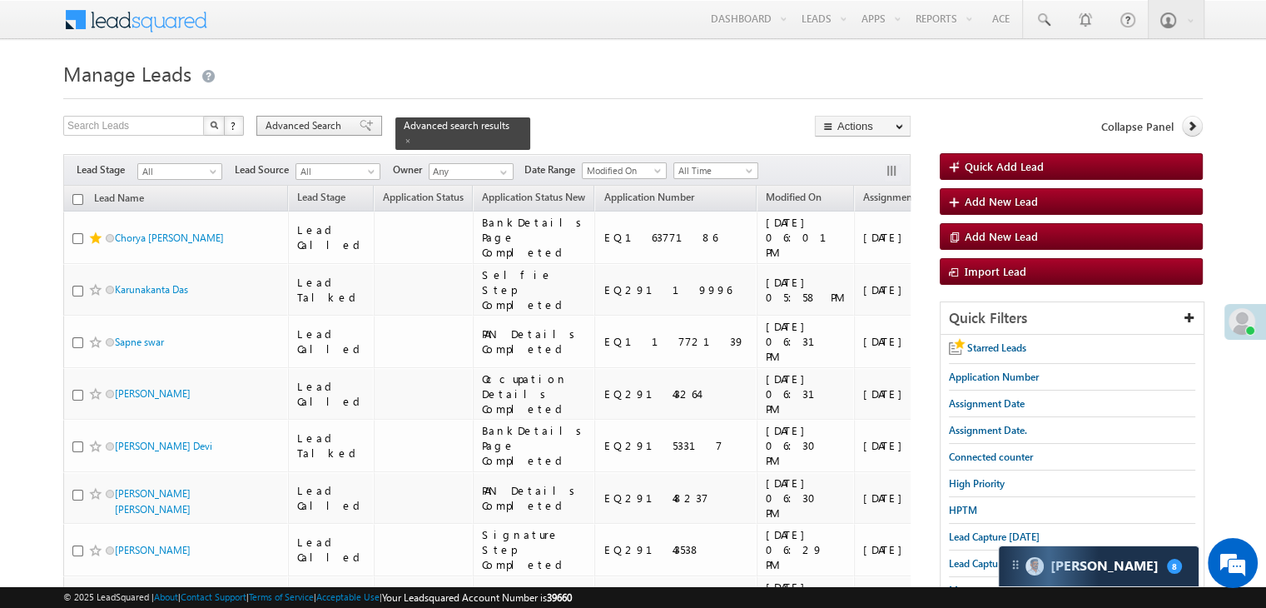
click at [326, 123] on span "Advanced Search" at bounding box center [306, 125] width 81 height 15
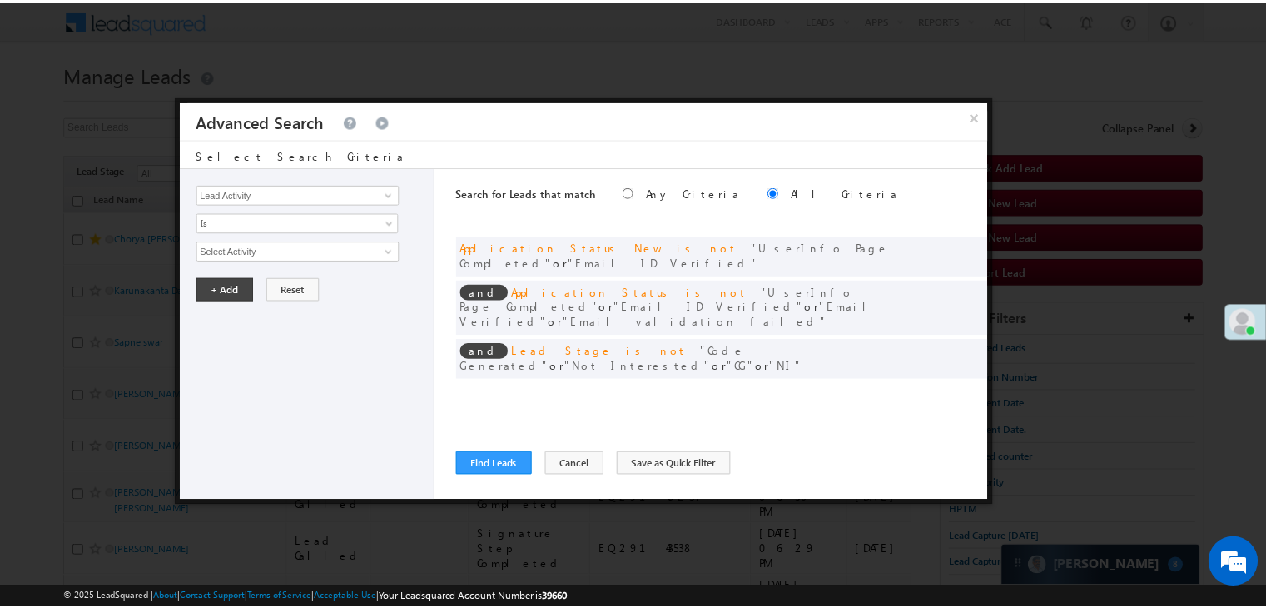
scroll to position [83, 0]
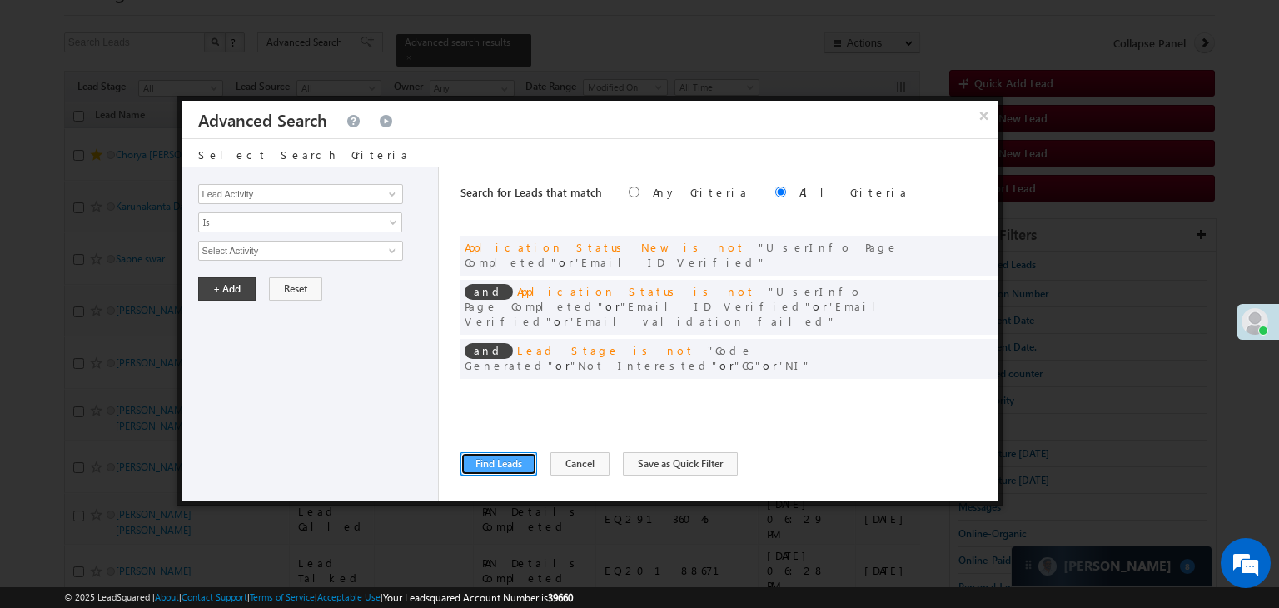
click at [485, 457] on button "Find Leads" at bounding box center [498, 463] width 77 height 23
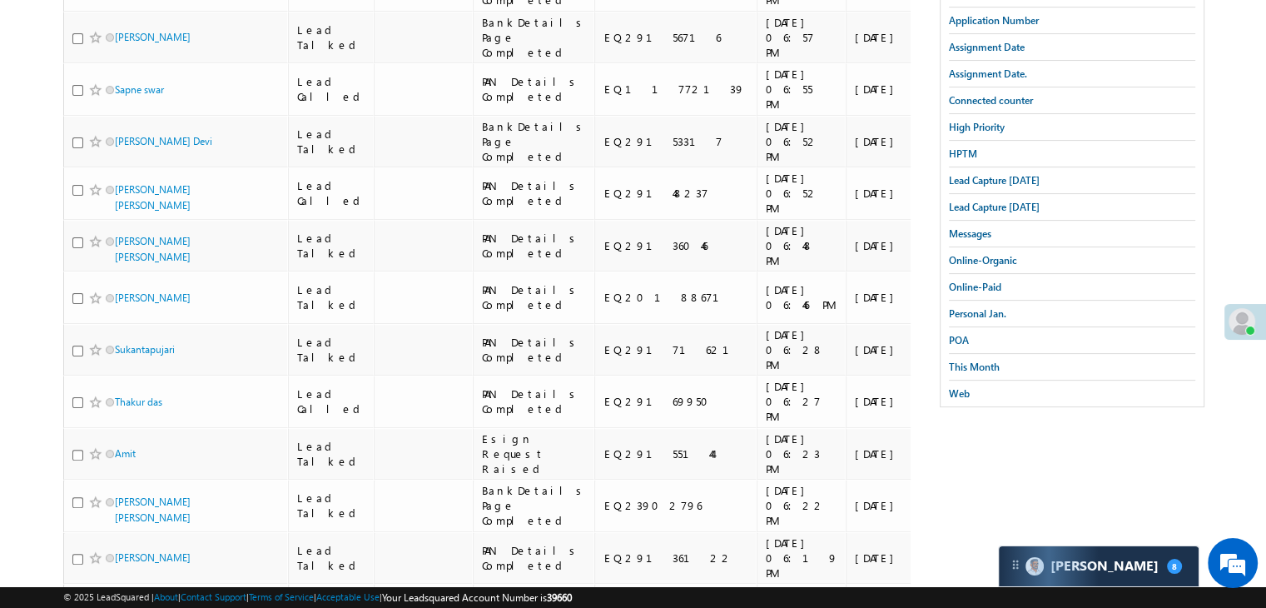
scroll to position [0, 0]
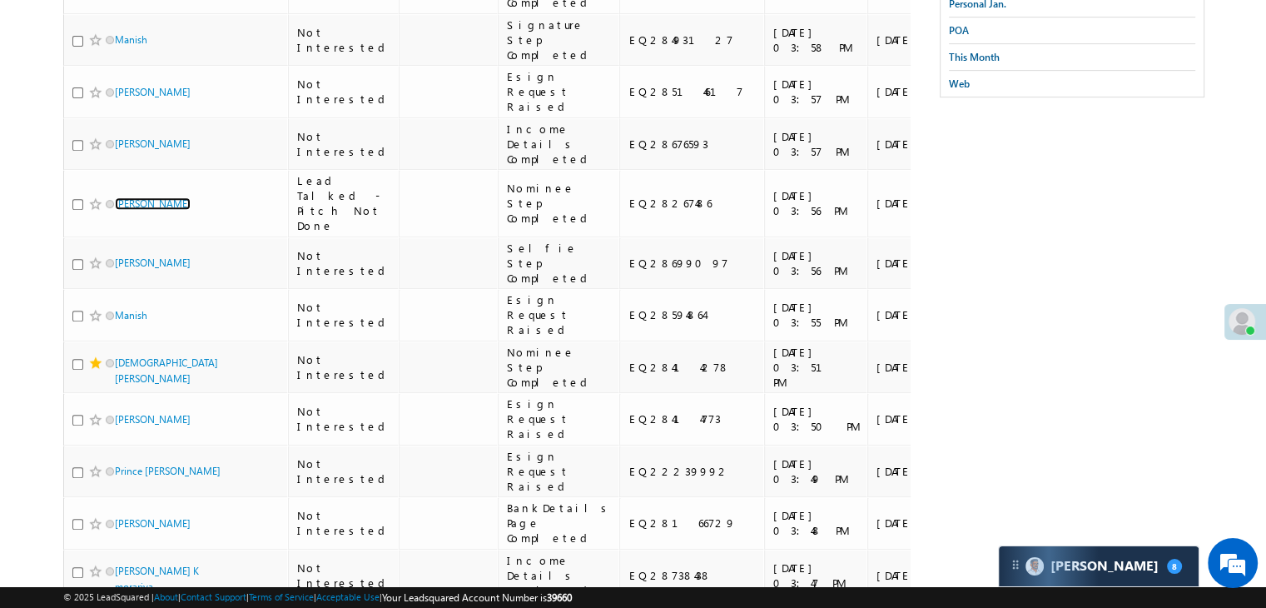
scroll to position [666, 0]
